Goal: Task Accomplishment & Management: Complete application form

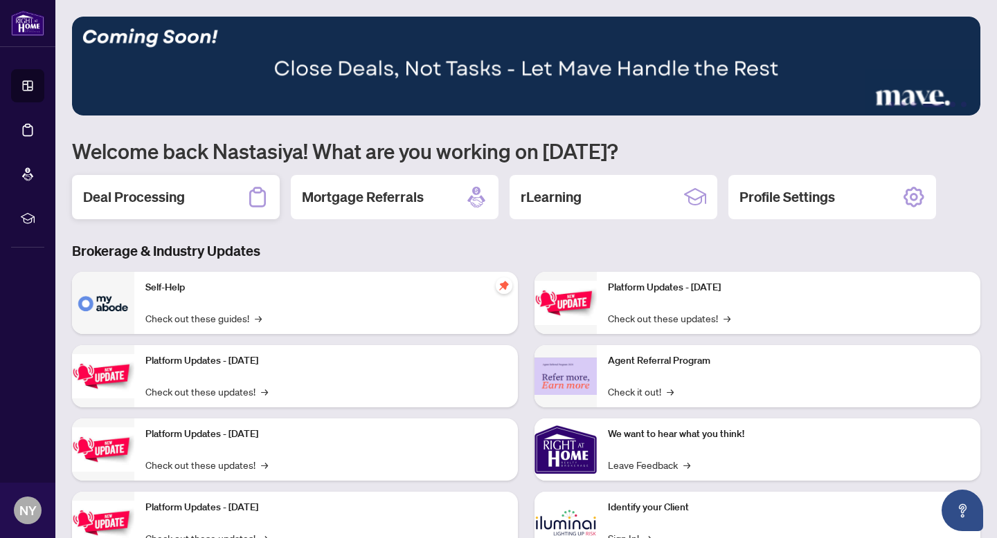
click at [163, 194] on h2 "Deal Processing" at bounding box center [134, 197] width 102 height 19
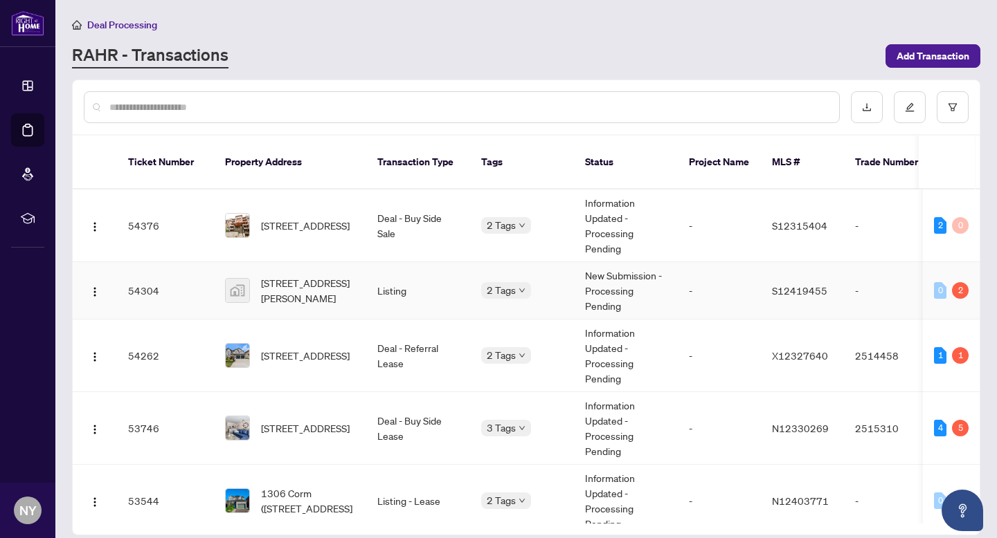
scroll to position [23, 0]
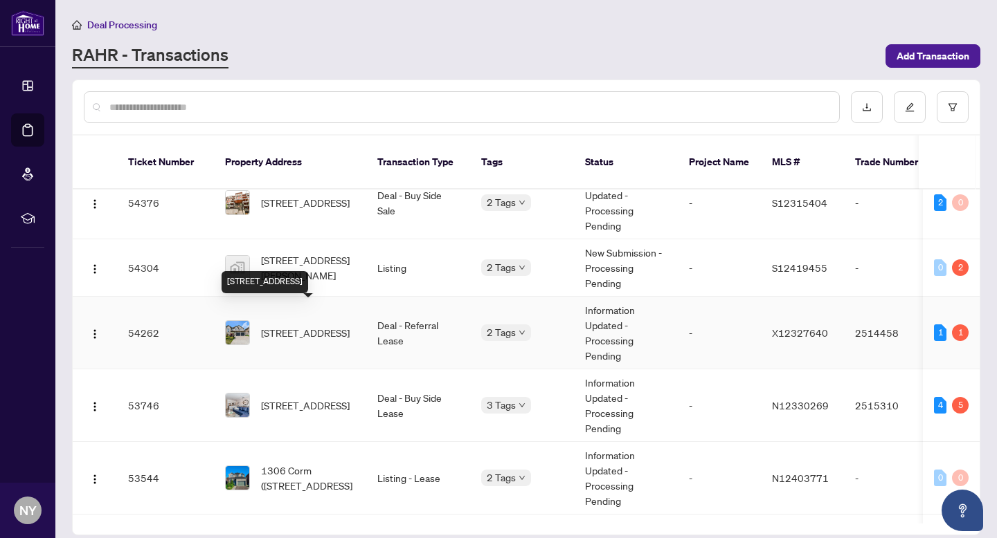
click at [289, 325] on span "[STREET_ADDRESS]" at bounding box center [305, 332] width 89 height 15
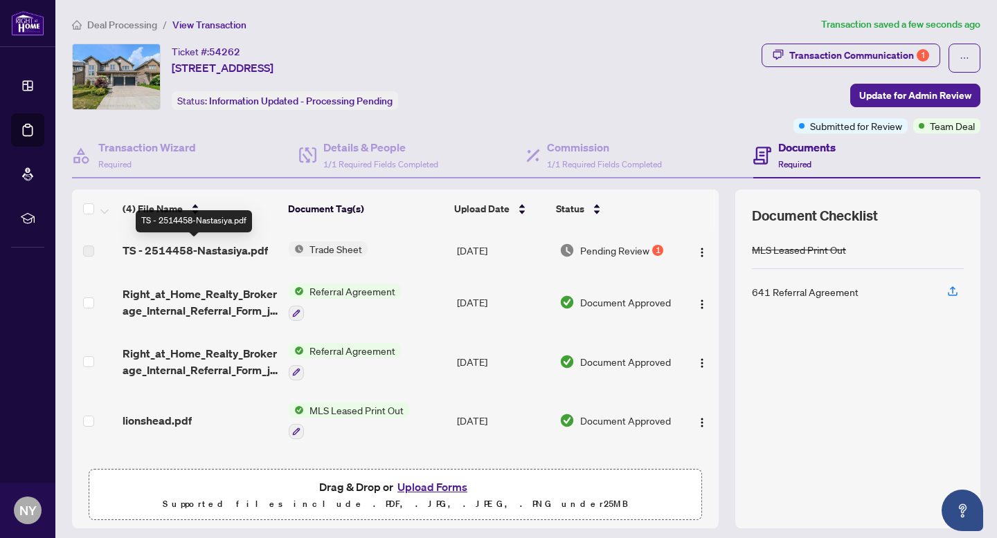
click at [232, 247] on span "TS - 2514458-Nastasiya.pdf" at bounding box center [195, 250] width 145 height 17
click at [183, 234] on td "TS - 2514458-Nastasiya.pdf" at bounding box center [200, 250] width 166 height 44
click at [183, 239] on td "TS - 2514458-Nastasiya.pdf" at bounding box center [200, 250] width 166 height 44
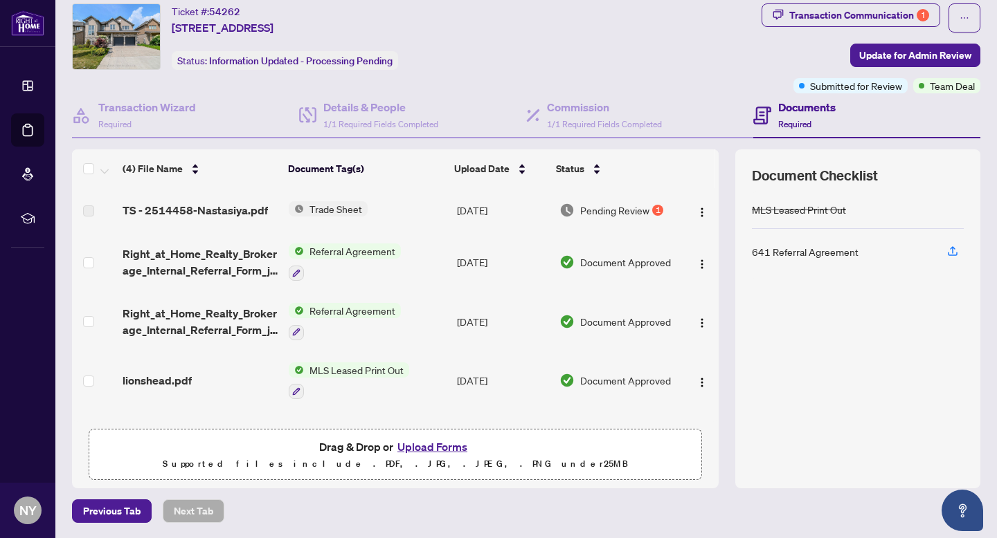
click at [235, 208] on span "TS - 2514458-Nastasiya.pdf" at bounding box center [195, 210] width 145 height 17
click at [640, 212] on span "Pending Review" at bounding box center [614, 210] width 69 height 15
click at [138, 210] on span "TS - 2514458-Nastasiya.pdf" at bounding box center [195, 210] width 145 height 17
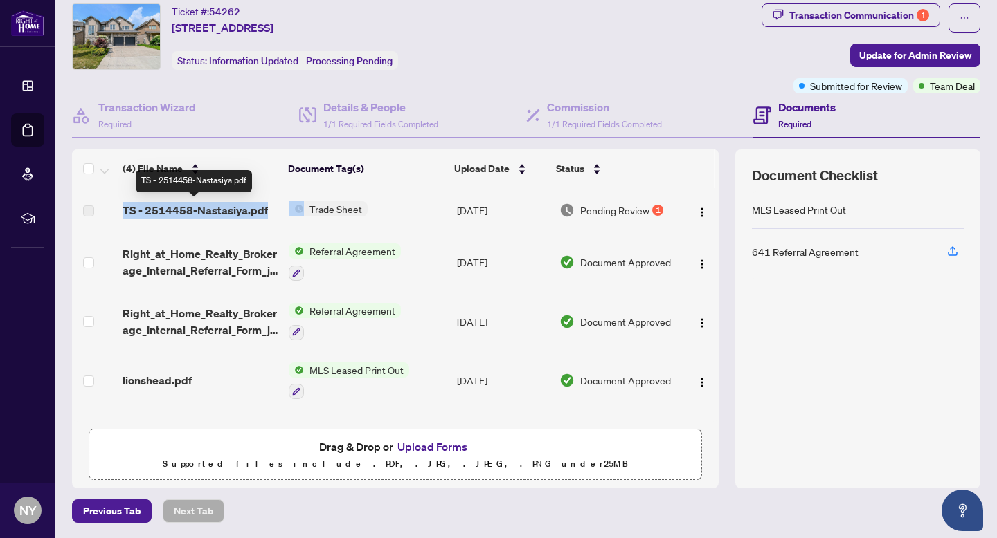
click at [138, 210] on span "TS - 2514458-Nastasiya.pdf" at bounding box center [195, 210] width 145 height 17
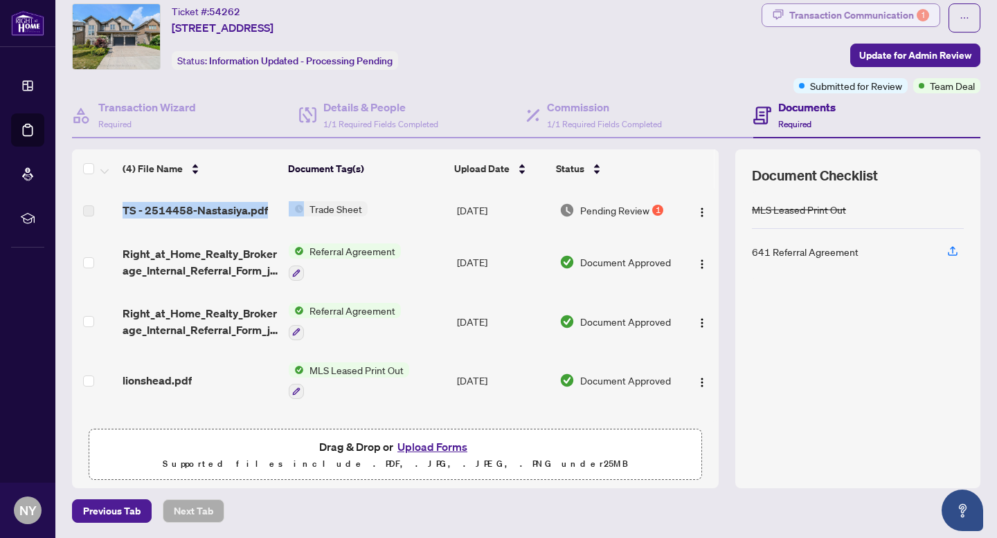
click at [806, 19] on div "Transaction Communication 1" at bounding box center [859, 15] width 140 height 22
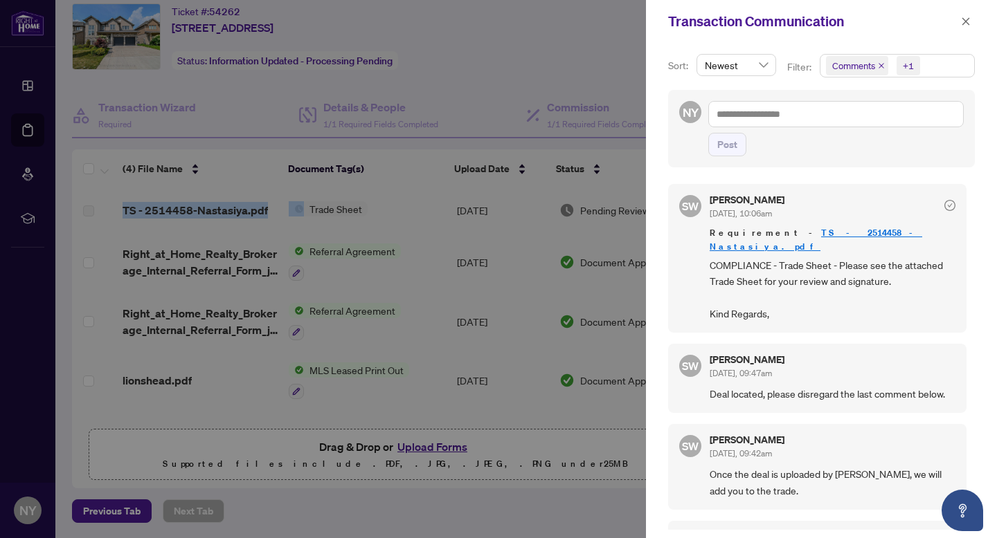
click at [818, 236] on link "TS - 2514458-Nastasiya.pdf" at bounding box center [815, 240] width 212 height 26
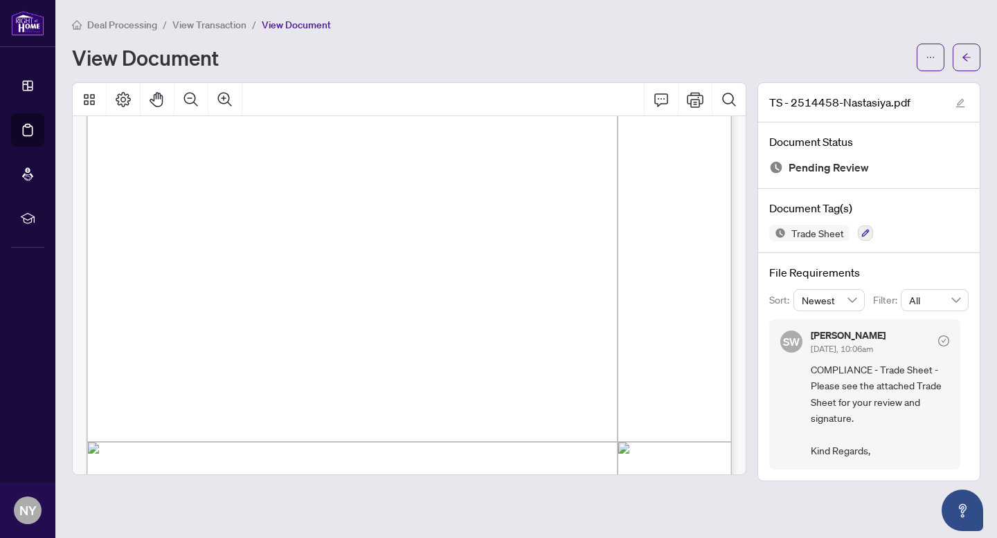
scroll to position [127, 0]
click at [916, 44] on span at bounding box center [930, 58] width 28 height 28
click at [919, 49] on button "button" at bounding box center [930, 58] width 28 height 28
click at [837, 94] on span "Download" at bounding box center [880, 87] width 105 height 15
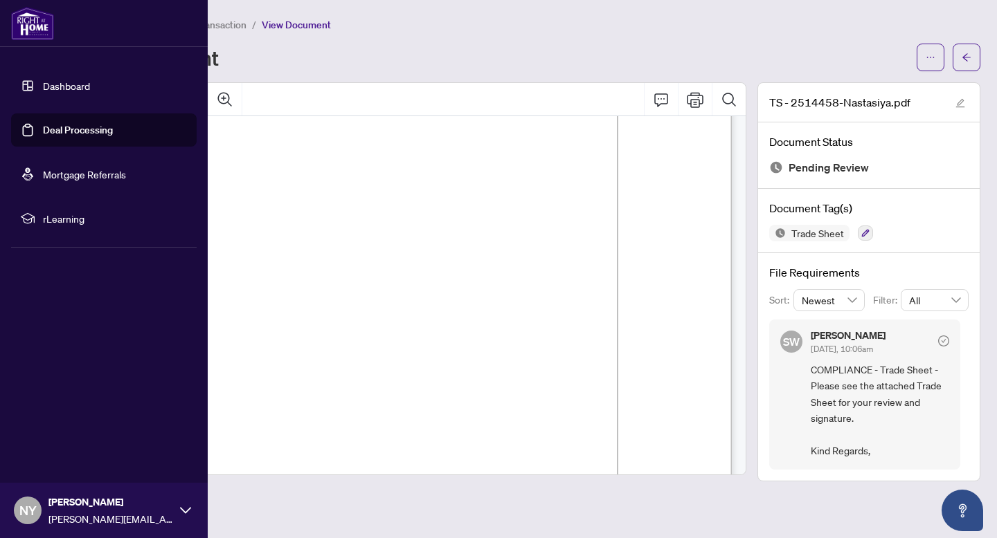
click at [24, 24] on img at bounding box center [32, 23] width 43 height 33
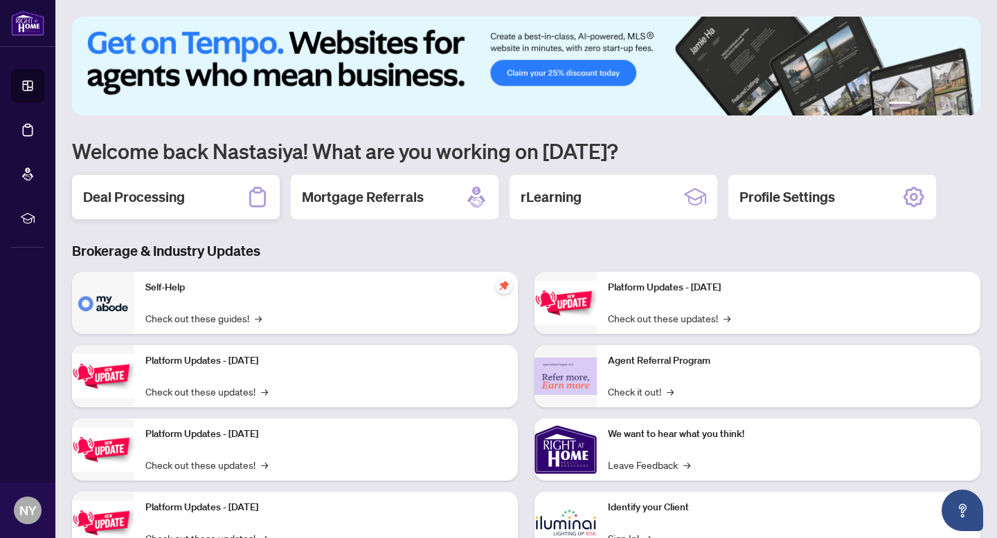
click at [177, 199] on h2 "Deal Processing" at bounding box center [134, 197] width 102 height 19
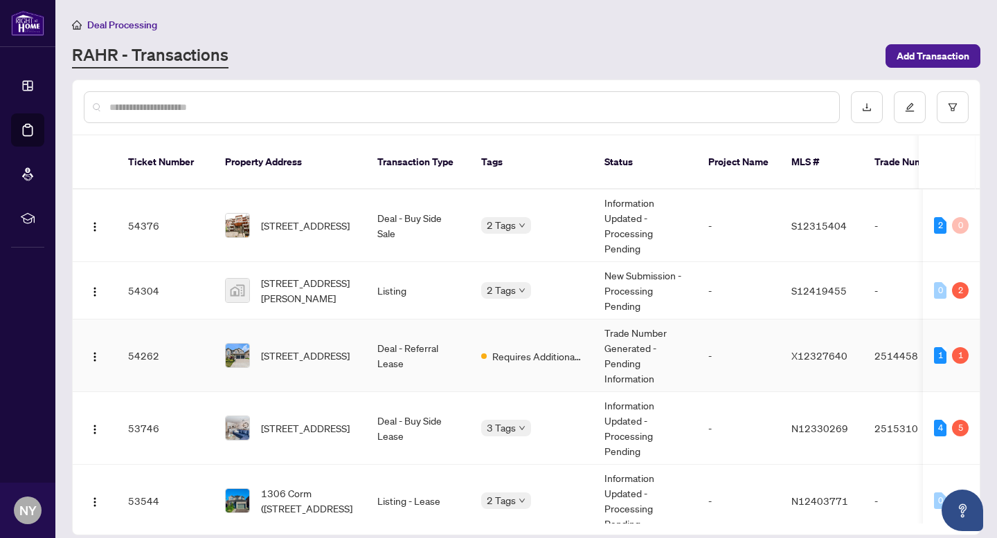
scroll to position [17, 0]
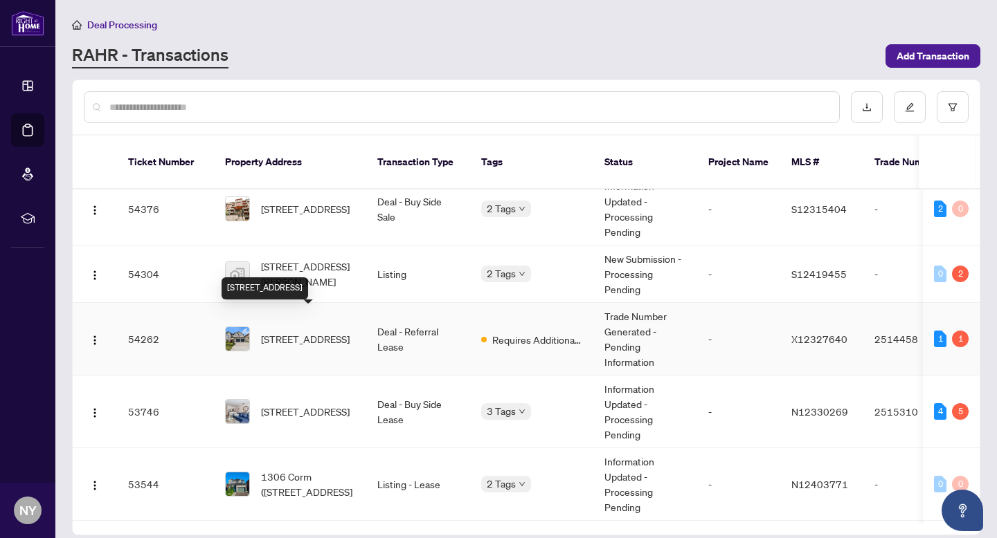
click at [287, 332] on span "[STREET_ADDRESS]" at bounding box center [305, 339] width 89 height 15
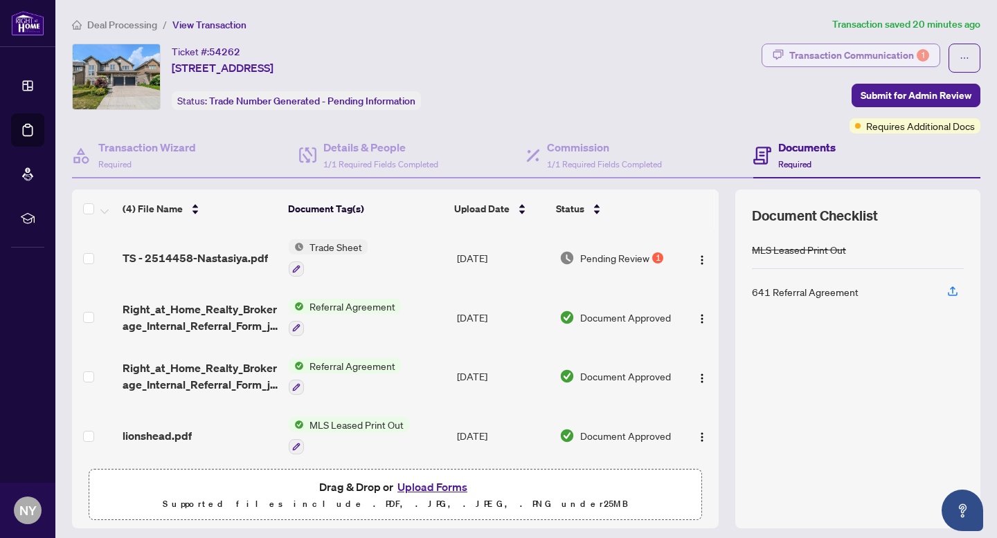
click at [889, 59] on div "Transaction Communication 1" at bounding box center [859, 55] width 140 height 22
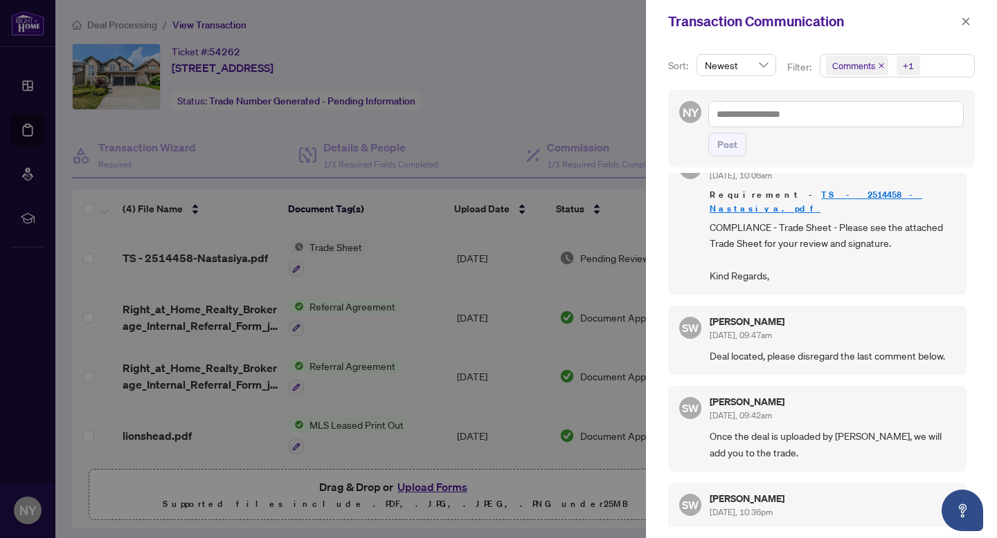
scroll to position [37, 0]
click at [578, 100] on div at bounding box center [498, 269] width 997 height 538
click at [965, 19] on icon "close" at bounding box center [966, 22] width 10 height 10
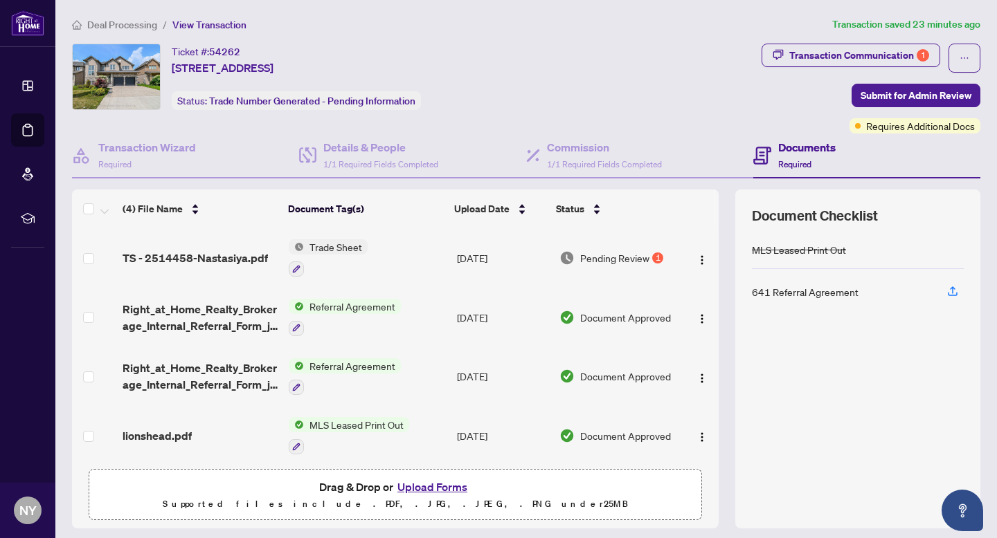
click at [435, 490] on button "Upload Forms" at bounding box center [432, 487] width 78 height 18
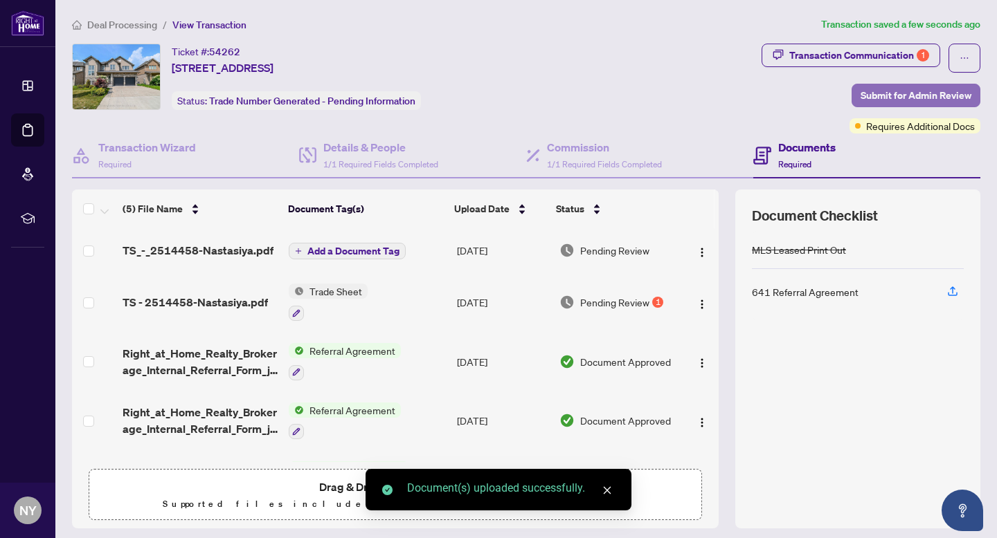
click at [893, 101] on span "Submit for Admin Review" at bounding box center [915, 95] width 111 height 22
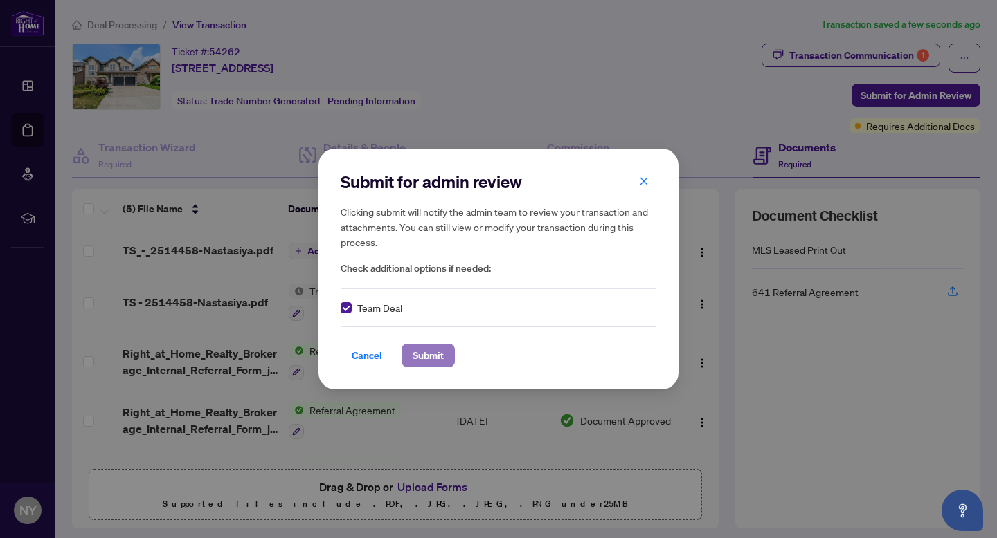
click at [440, 362] on span "Submit" at bounding box center [427, 356] width 31 height 22
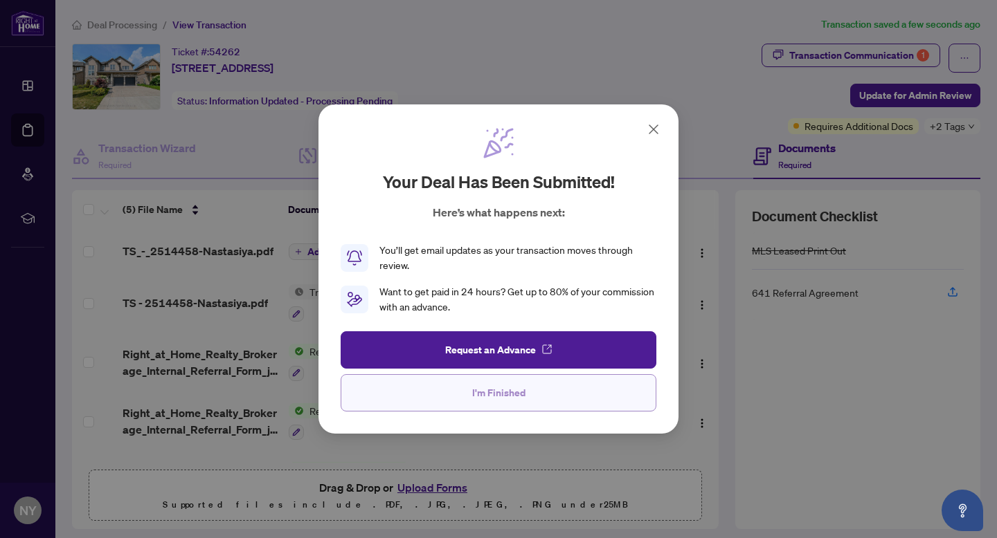
click at [492, 400] on span "I'm Finished" at bounding box center [498, 393] width 53 height 22
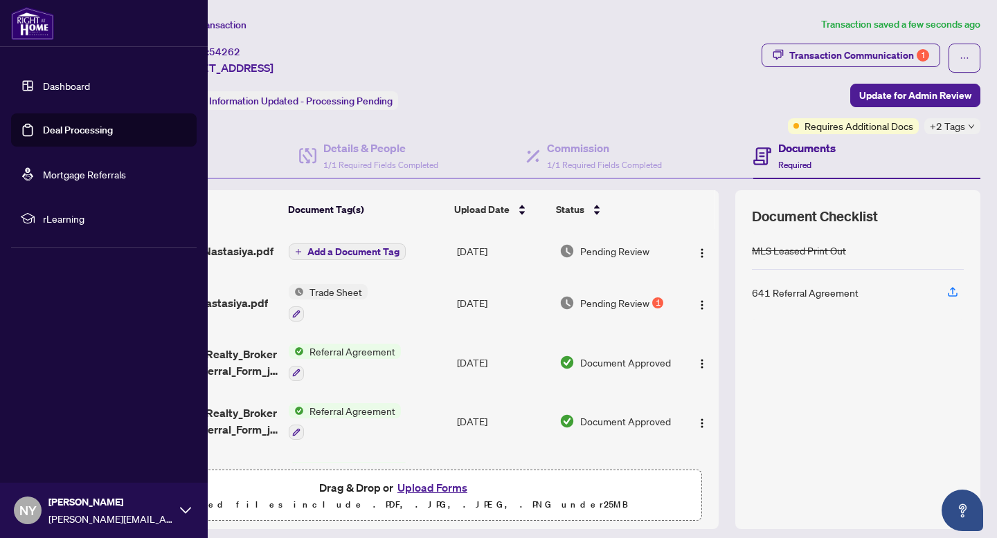
click at [30, 24] on img at bounding box center [32, 23] width 43 height 33
